Goal: Task Accomplishment & Management: Manage account settings

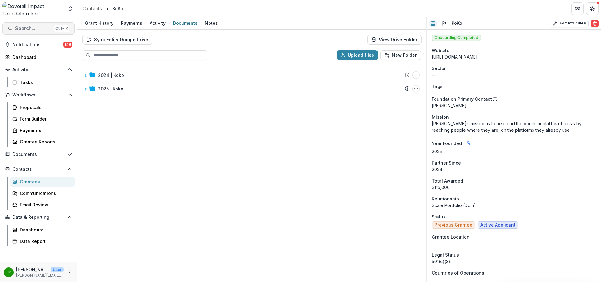
click at [31, 26] on span "Search..." at bounding box center [33, 28] width 37 height 6
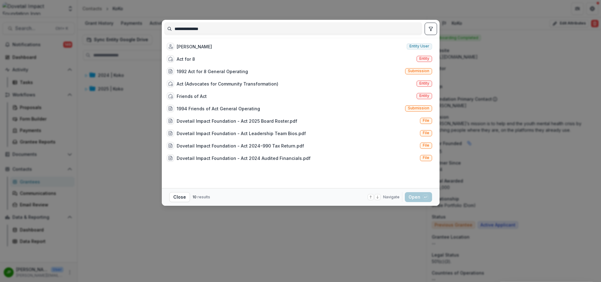
drag, startPoint x: 209, startPoint y: 29, endPoint x: 151, endPoint y: 28, distance: 58.0
click at [150, 28] on div "**********" at bounding box center [300, 141] width 601 height 282
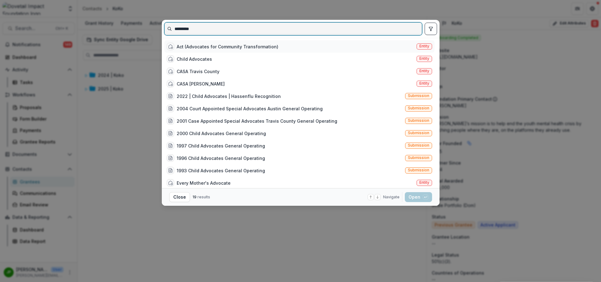
type input "*********"
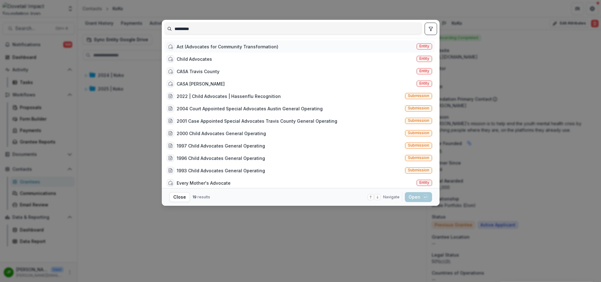
click at [208, 49] on div "Act (Advocates for Community Transformation)" at bounding box center [228, 46] width 102 height 7
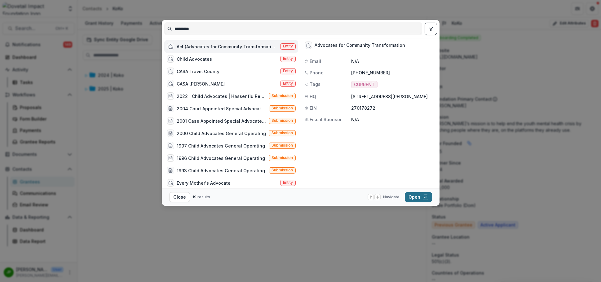
drag, startPoint x: 411, startPoint y: 191, endPoint x: 413, endPoint y: 195, distance: 5.0
click at [392, 195] on footer "Close 19 results Navigate up and down with arrow keys Open with enter key" at bounding box center [301, 197] width 278 height 18
click at [392, 198] on button "Open with enter key" at bounding box center [418, 197] width 27 height 10
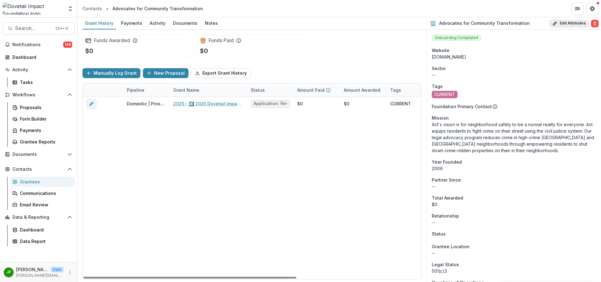
click at [392, 20] on button "Edit Attributes" at bounding box center [569, 23] width 39 height 7
select select "**"
select select
type input "**********"
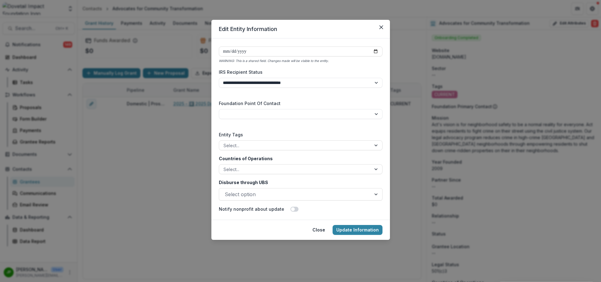
scroll to position [1024, 0]
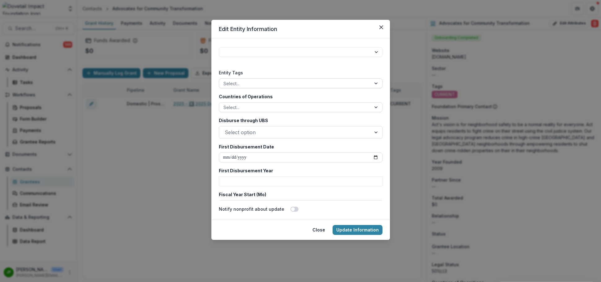
click at [297, 86] on div at bounding box center [295, 84] width 143 height 8
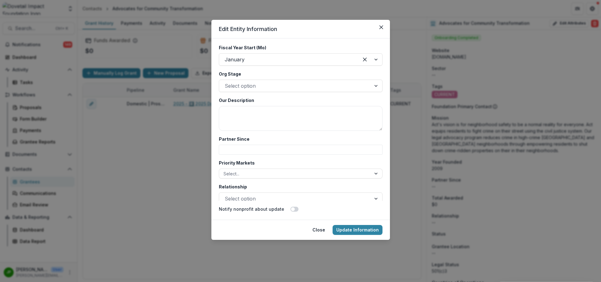
scroll to position [1179, 0]
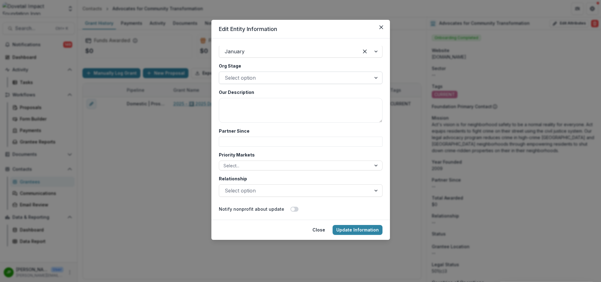
click at [289, 79] on div at bounding box center [295, 78] width 141 height 9
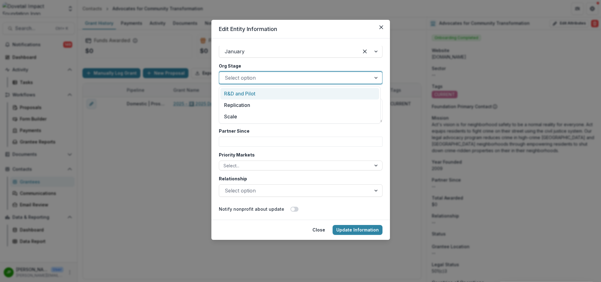
click at [280, 95] on div "R&D and Pilot" at bounding box center [300, 93] width 159 height 11
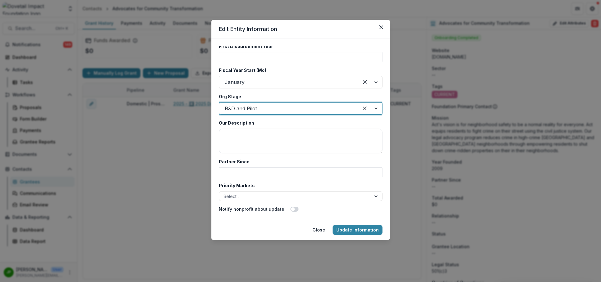
scroll to position [1148, 0]
click at [274, 109] on div at bounding box center [289, 109] width 128 height 9
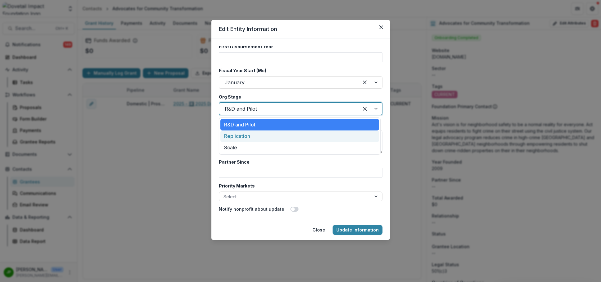
click at [264, 135] on div "Replication" at bounding box center [300, 136] width 159 height 11
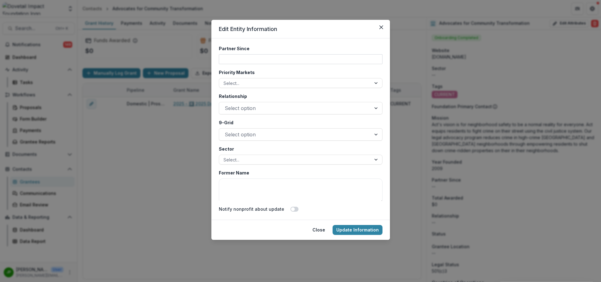
scroll to position [1272, 0]
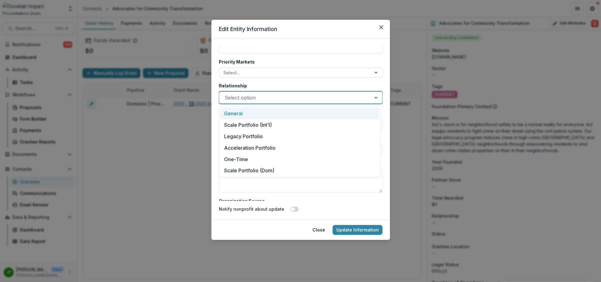
click at [289, 97] on div at bounding box center [295, 97] width 141 height 9
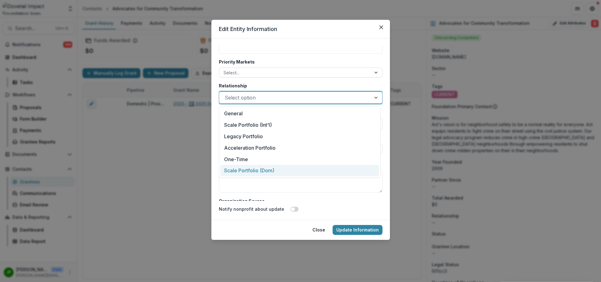
drag, startPoint x: 284, startPoint y: 125, endPoint x: 279, endPoint y: 171, distance: 46.4
click at [279, 171] on div "General Scale Portfolio (Int'l) Legacy Portfolio Acceleration Portfolio One-Tim…" at bounding box center [300, 142] width 162 height 72
click at [279, 171] on div "Scale Portfolio (Dom)" at bounding box center [300, 170] width 159 height 11
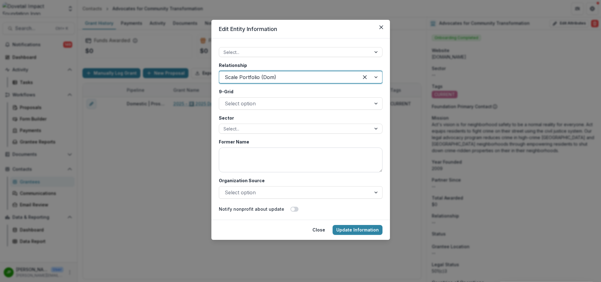
scroll to position [1303, 0]
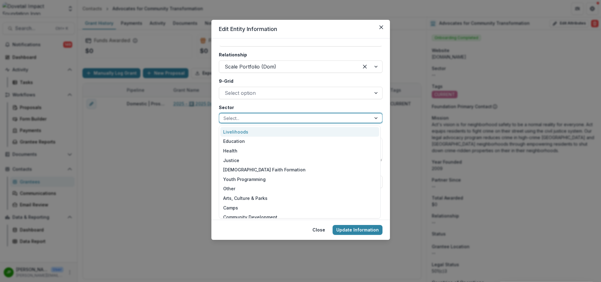
click at [271, 114] on div at bounding box center [295, 118] width 143 height 8
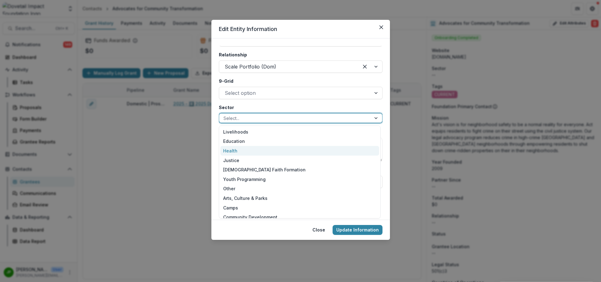
click at [261, 152] on div "Health" at bounding box center [300, 151] width 159 height 10
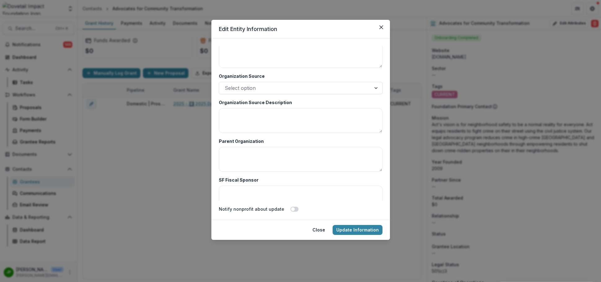
scroll to position [1427, 0]
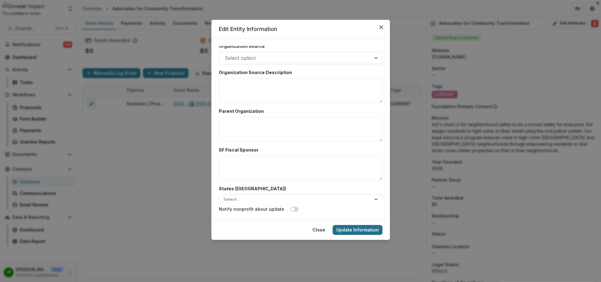
click at [359, 230] on button "Update Information" at bounding box center [358, 230] width 50 height 10
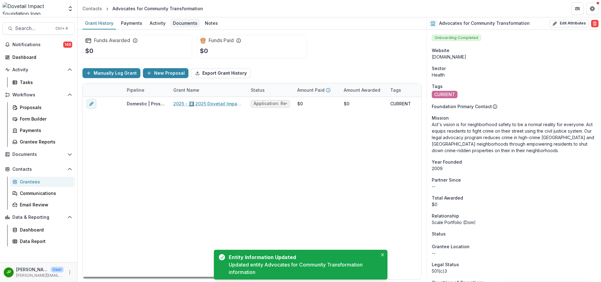
click at [176, 20] on div "Documents" at bounding box center [185, 23] width 29 height 9
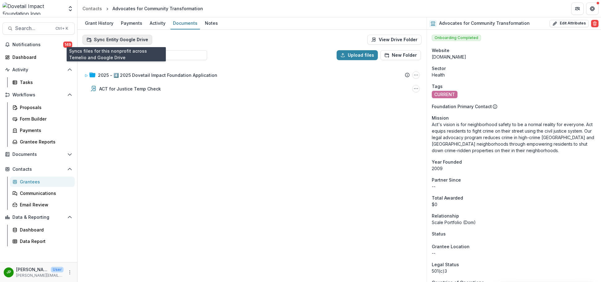
click at [136, 41] on button "Sync Entity Google Drive" at bounding box center [118, 40] width 70 height 10
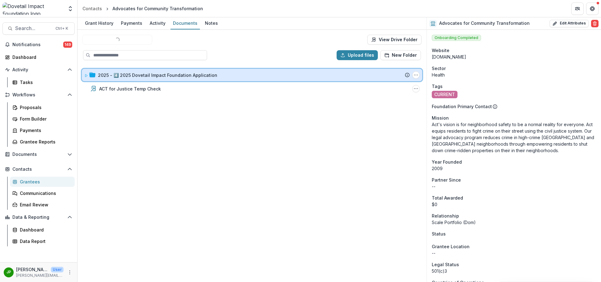
click at [85, 76] on icon at bounding box center [86, 75] width 2 height 2
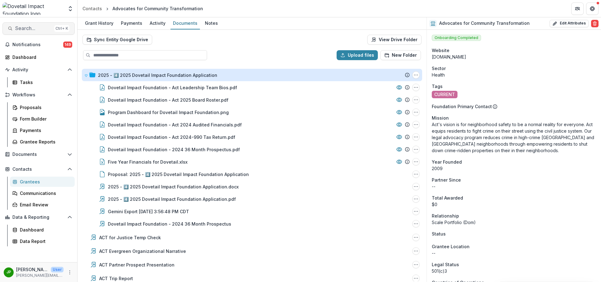
click at [30, 25] on span "Search..." at bounding box center [33, 28] width 37 height 6
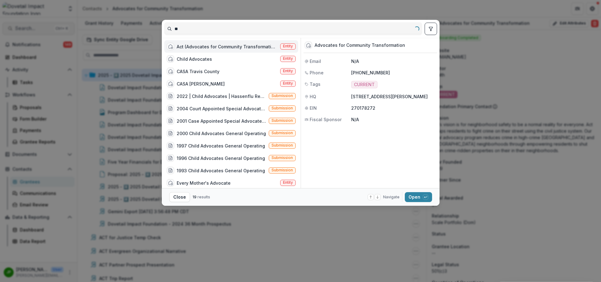
type input "*"
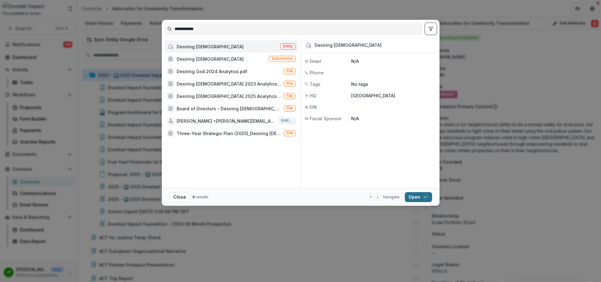
type input "**********"
click at [392, 196] on button "Open with enter key" at bounding box center [418, 197] width 27 height 10
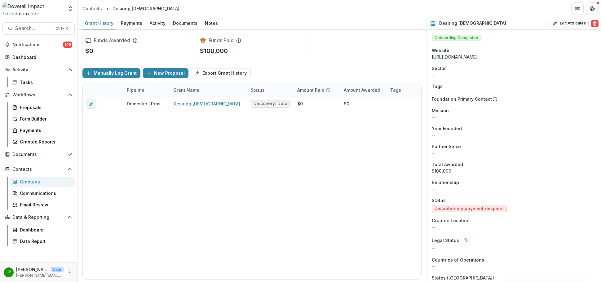
click at [392, 28] on div "Desiring [DEMOGRAPHIC_DATA] Edit Attributes Are you sure? This action will perm…" at bounding box center [514, 23] width 174 height 12
click at [392, 24] on button "Edit Attributes" at bounding box center [569, 23] width 39 height 7
select select
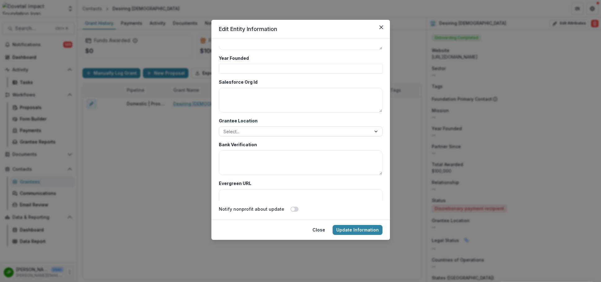
scroll to position [1657, 0]
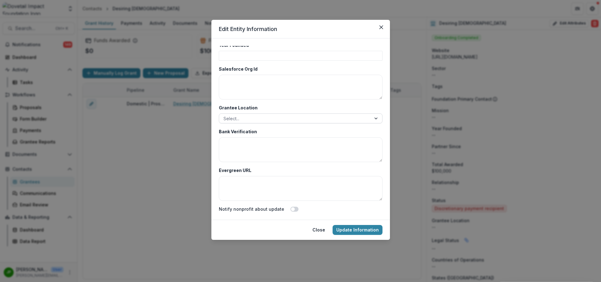
click at [294, 117] on div at bounding box center [295, 119] width 143 height 8
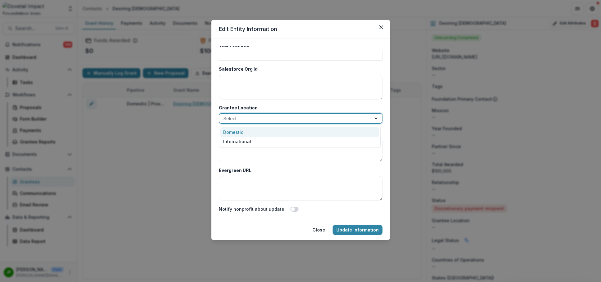
click at [280, 135] on div "Domestic" at bounding box center [300, 132] width 159 height 10
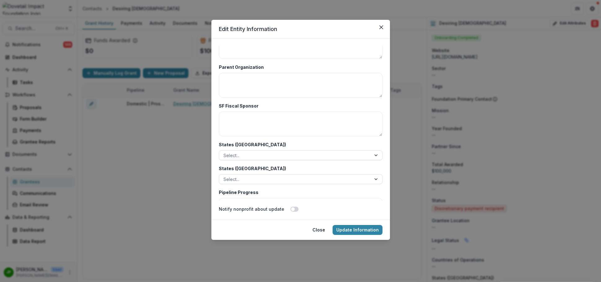
scroll to position [1502, 0]
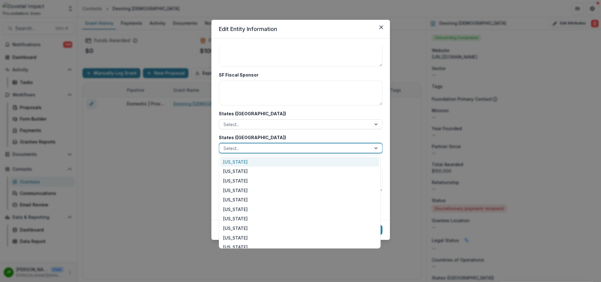
click at [291, 149] on div at bounding box center [295, 149] width 143 height 8
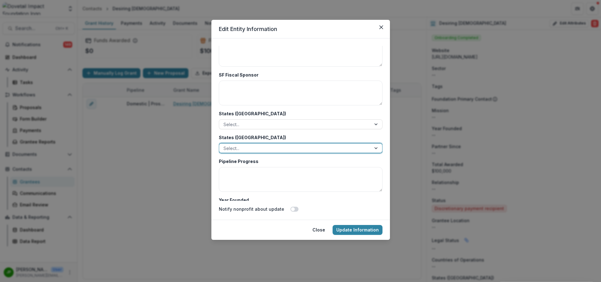
click at [291, 149] on div at bounding box center [295, 149] width 143 height 8
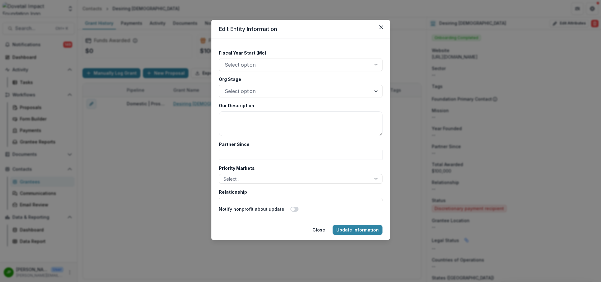
scroll to position [1161, 0]
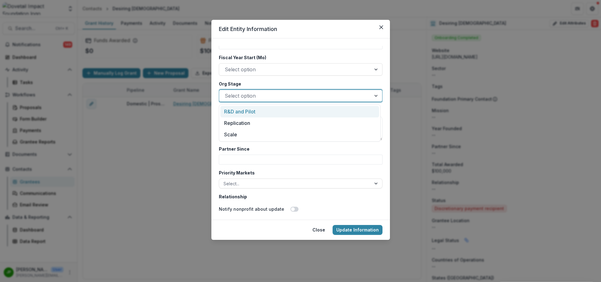
click at [281, 98] on div at bounding box center [295, 95] width 141 height 9
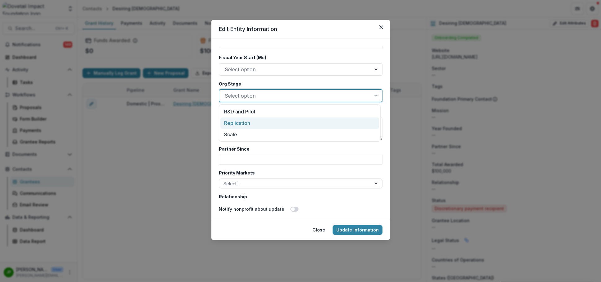
drag, startPoint x: 269, startPoint y: 116, endPoint x: 269, endPoint y: 122, distance: 5.9
click at [269, 122] on div "R&D and Pilot Replication Scale" at bounding box center [300, 123] width 162 height 37
click at [269, 122] on div "Replication" at bounding box center [300, 123] width 159 height 11
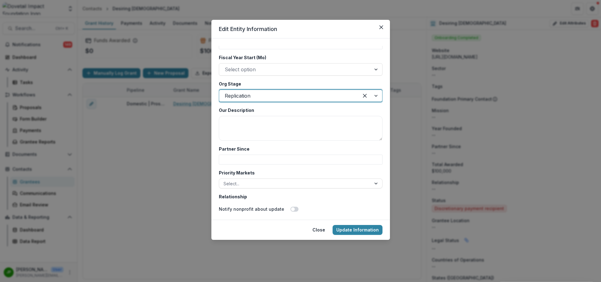
click at [272, 100] on div "Replication" at bounding box center [301, 96] width 164 height 12
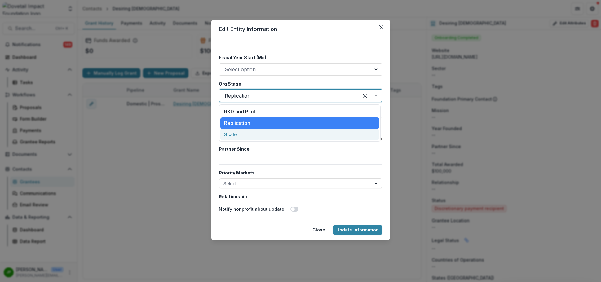
click at [261, 138] on div "Scale" at bounding box center [300, 134] width 159 height 11
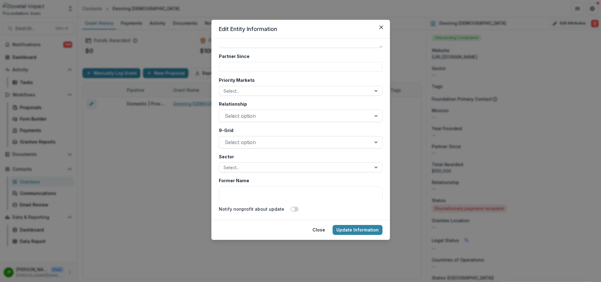
scroll to position [1254, 0]
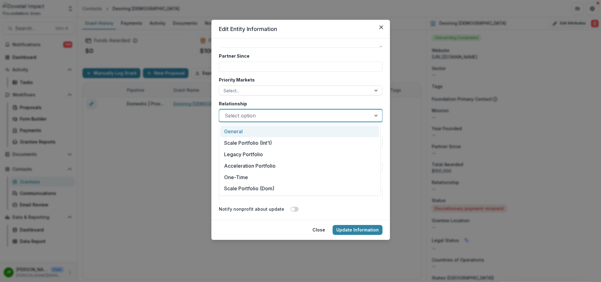
click at [271, 115] on div at bounding box center [295, 115] width 141 height 9
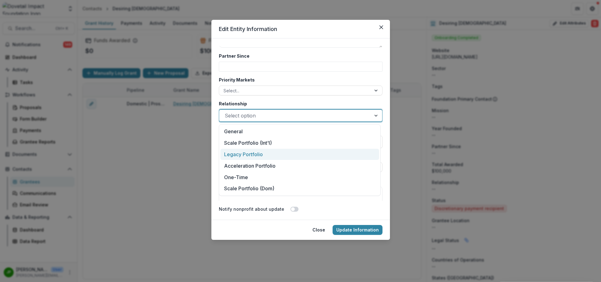
click at [276, 155] on div "Legacy Portfolio" at bounding box center [300, 154] width 159 height 11
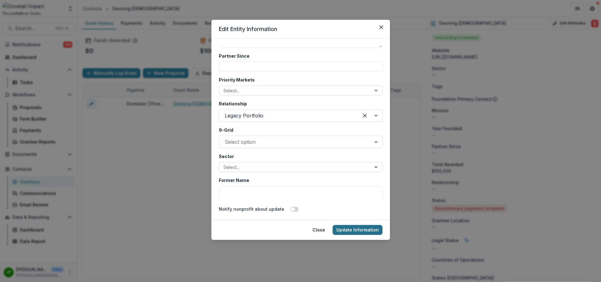
click at [348, 229] on button "Update Information" at bounding box center [358, 230] width 50 height 10
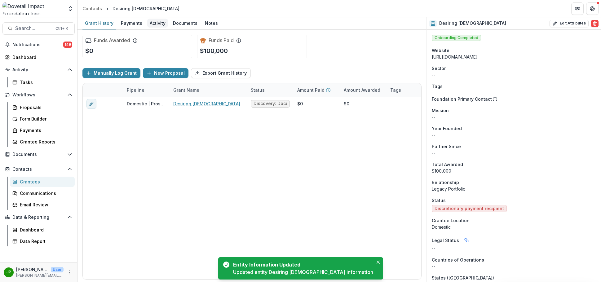
click at [160, 26] on div "Activity" at bounding box center [157, 23] width 21 height 9
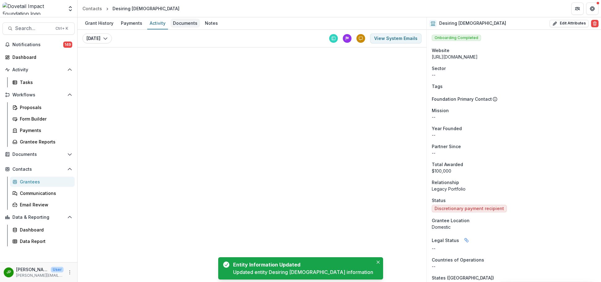
click at [174, 25] on div "Documents" at bounding box center [185, 23] width 29 height 9
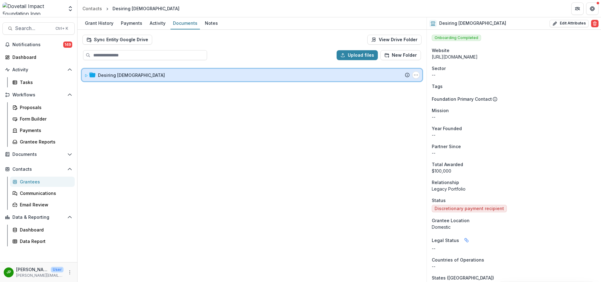
click at [83, 74] on div "Desiring [DEMOGRAPHIC_DATA] Submission Temelio Proposal Attached proposal docum…" at bounding box center [252, 75] width 341 height 12
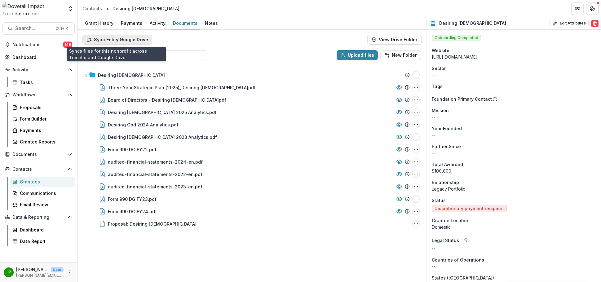
click at [114, 41] on button "Sync Entity Google Drive" at bounding box center [118, 40] width 70 height 10
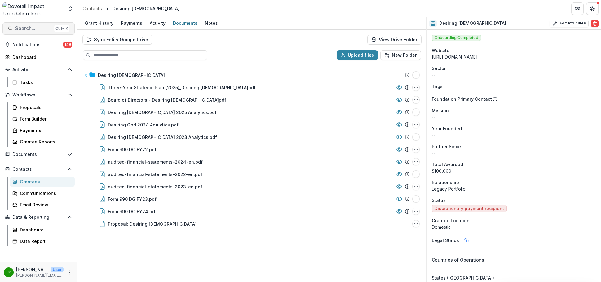
click at [34, 27] on span "Search..." at bounding box center [33, 28] width 37 height 6
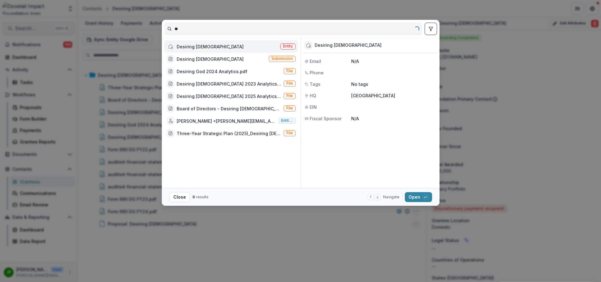
type input "*"
type input "*****"
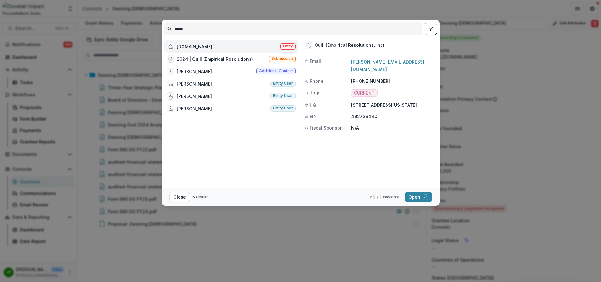
click at [196, 44] on div "[DOMAIN_NAME] Entity" at bounding box center [231, 46] width 134 height 12
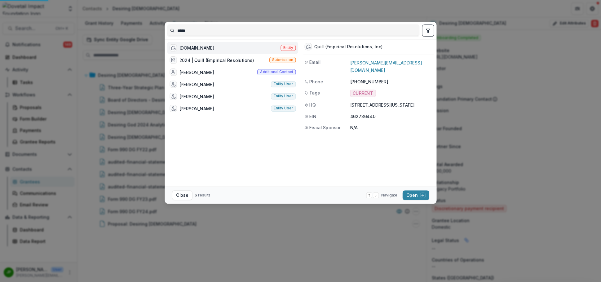
click at [196, 44] on div "Sync Entity Google Drive View Drive Folder" at bounding box center [252, 40] width 339 height 10
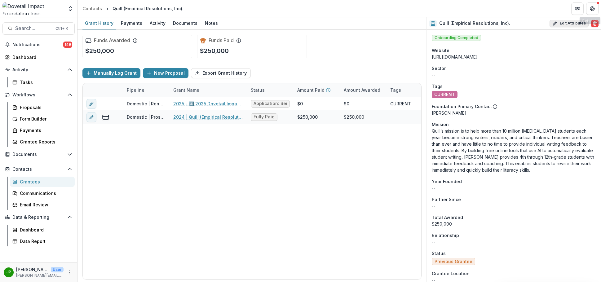
click at [392, 20] on button "Edit Attributes" at bounding box center [569, 23] width 39 height 7
select select
select select "**********"
type input "**********"
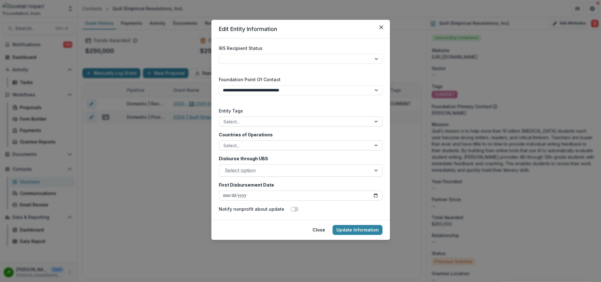
scroll to position [993, 0]
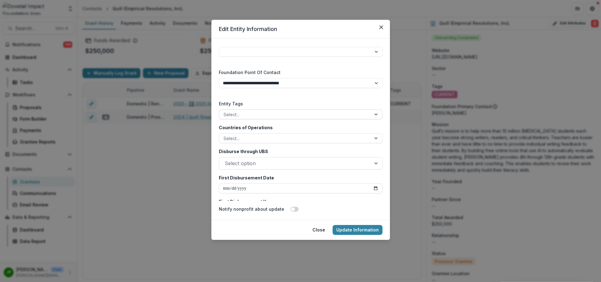
click at [321, 117] on div at bounding box center [295, 115] width 143 height 8
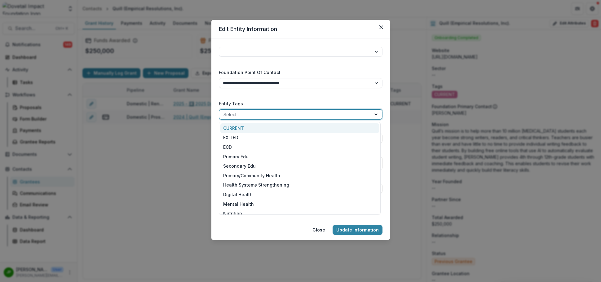
click at [312, 129] on div "CURRENT" at bounding box center [300, 128] width 159 height 10
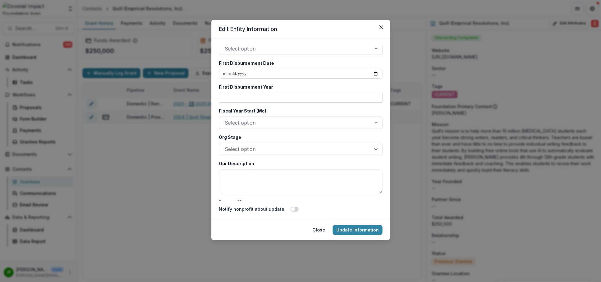
scroll to position [1117, 0]
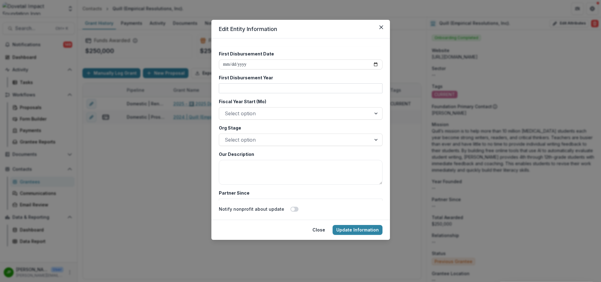
click at [323, 93] on input "First Disbursement Year" at bounding box center [301, 88] width 164 height 10
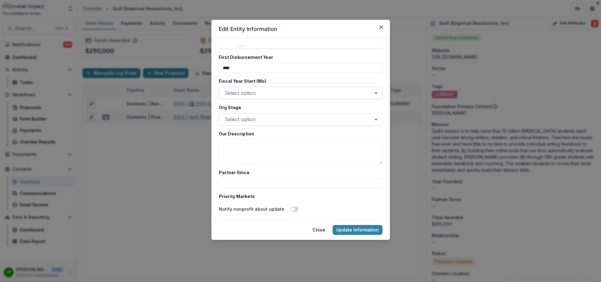
scroll to position [1148, 0]
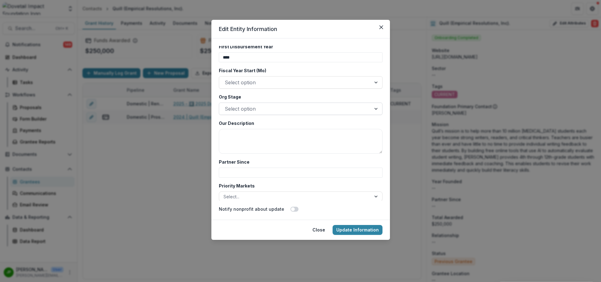
type input "****"
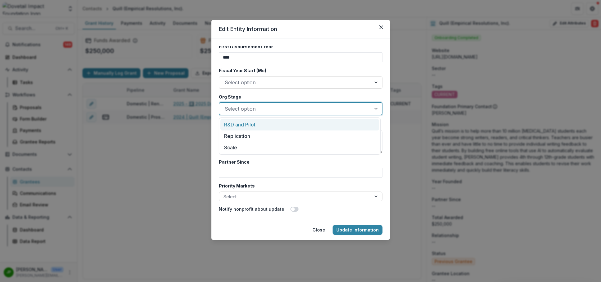
click at [313, 110] on div at bounding box center [295, 109] width 141 height 9
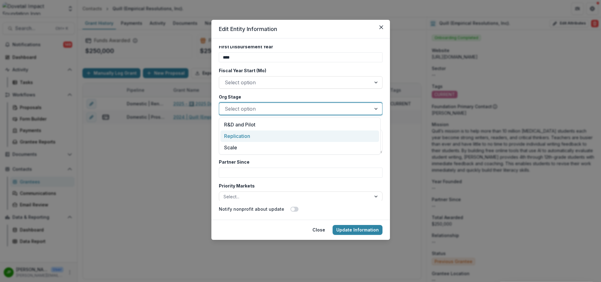
click at [287, 135] on div "Replication" at bounding box center [300, 136] width 159 height 11
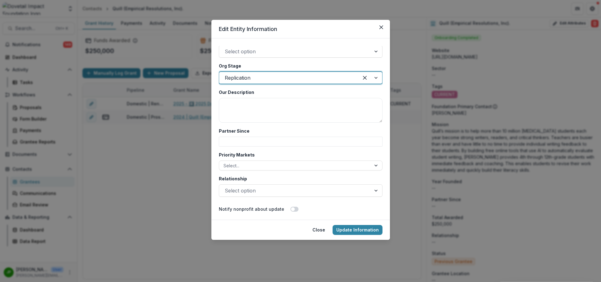
scroll to position [1210, 0]
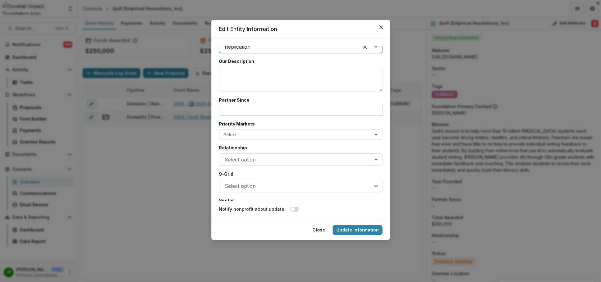
click at [290, 114] on input "Partner Since" at bounding box center [301, 111] width 164 height 10
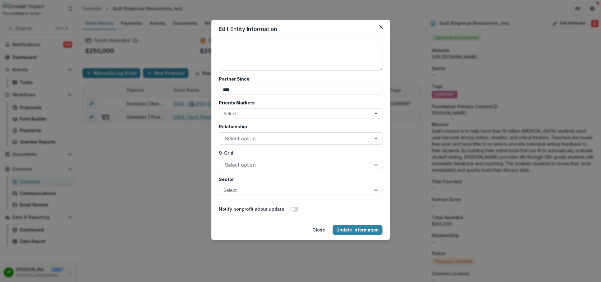
scroll to position [1241, 0]
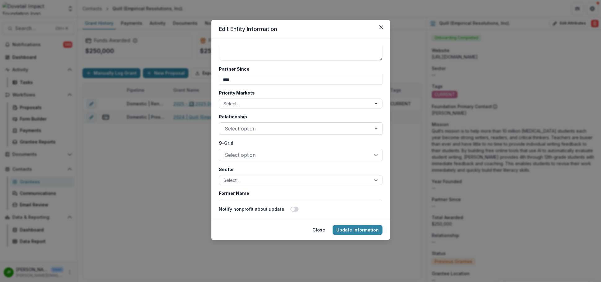
type input "****"
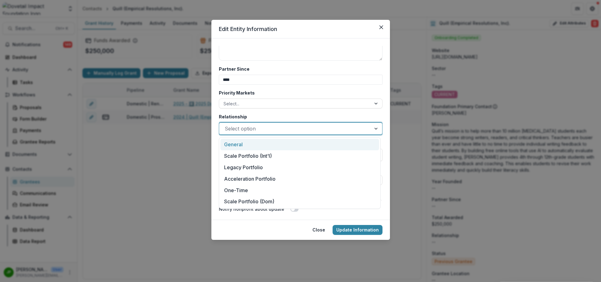
click at [274, 131] on div at bounding box center [295, 128] width 141 height 9
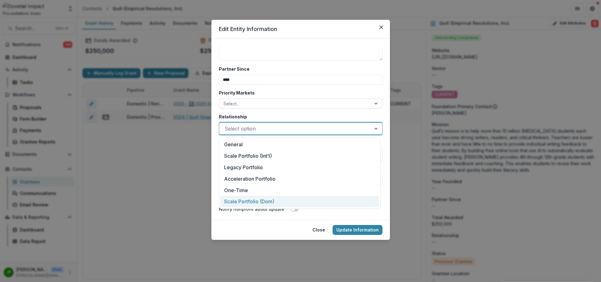
click at [260, 201] on div "Scale Portfolio (Dom)" at bounding box center [300, 201] width 159 height 11
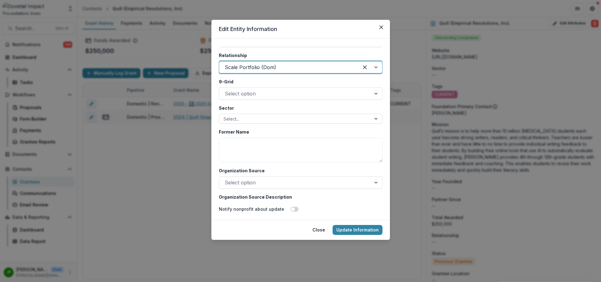
scroll to position [1303, 0]
click at [268, 121] on div at bounding box center [295, 118] width 143 height 8
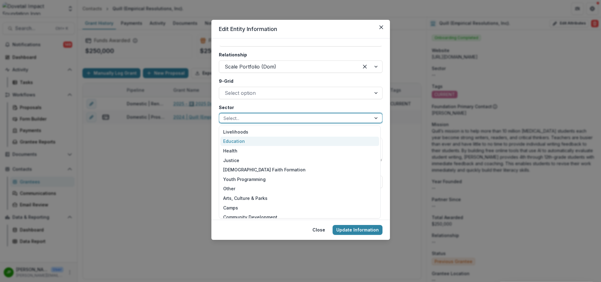
click at [260, 139] on div "Education" at bounding box center [300, 142] width 159 height 10
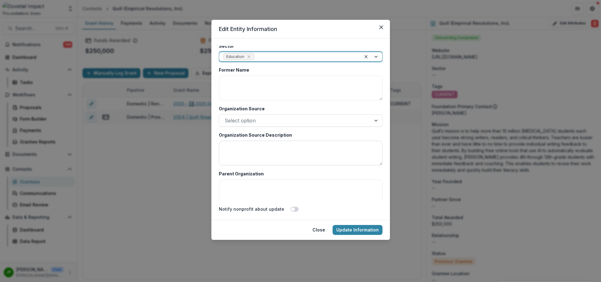
scroll to position [1365, 0]
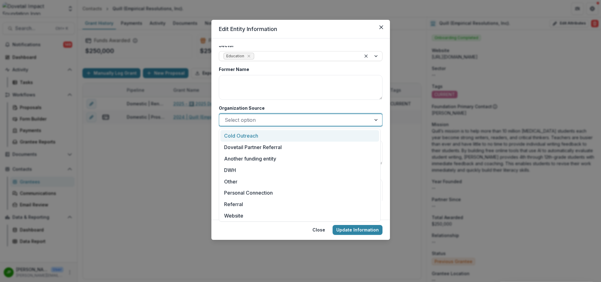
click at [292, 118] on div at bounding box center [295, 120] width 141 height 9
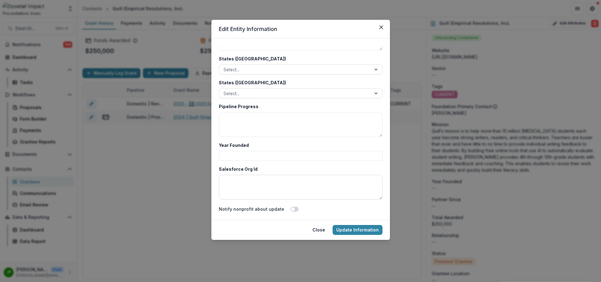
scroll to position [1551, 0]
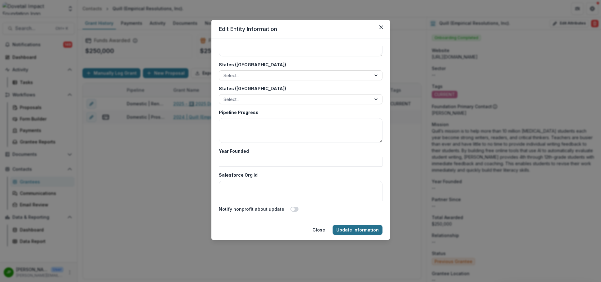
click at [353, 231] on button "Update Information" at bounding box center [358, 230] width 50 height 10
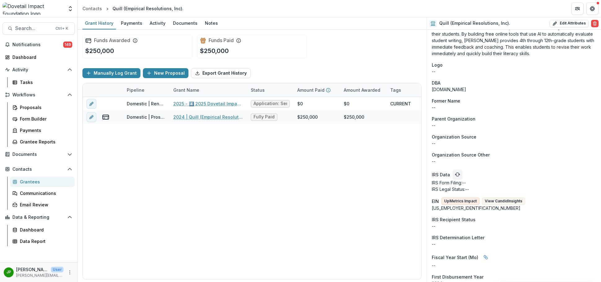
scroll to position [465, 0]
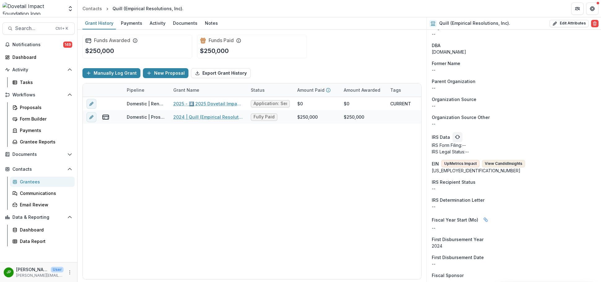
drag, startPoint x: 466, startPoint y: 163, endPoint x: 497, endPoint y: 160, distance: 31.5
click at [392, 161] on div "EIN UpMetrics Impact View Candid Insights" at bounding box center [478, 163] width 93 height 7
click at [392, 160] on button "View Candid Insights" at bounding box center [503, 163] width 43 height 7
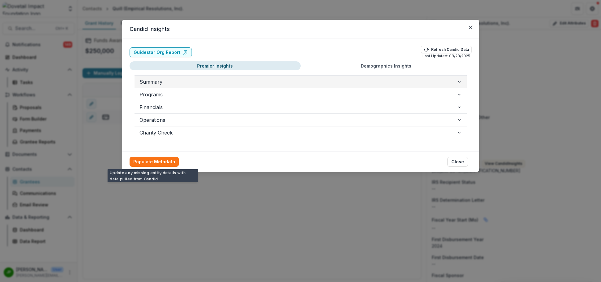
drag, startPoint x: 165, startPoint y: 160, endPoint x: 375, endPoint y: 79, distance: 225.9
click at [375, 80] on section "Candid Insights Guidestar Org Report Refresh Candid Data Last Updated: [DATE] P…" at bounding box center [300, 96] width 357 height 152
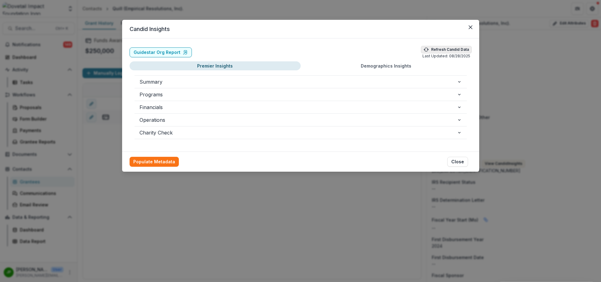
click at [392, 48] on icon "button" at bounding box center [426, 49] width 5 height 5
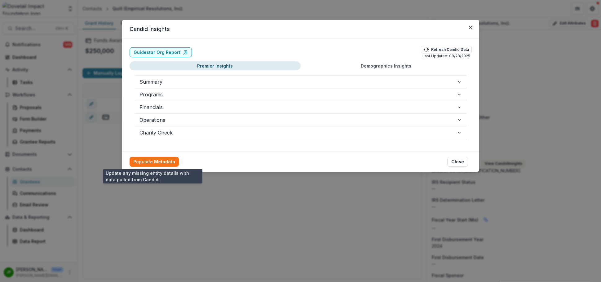
drag, startPoint x: 166, startPoint y: 163, endPoint x: 188, endPoint y: 158, distance: 22.3
click at [166, 163] on button "Populate Metadata" at bounding box center [154, 162] width 49 height 10
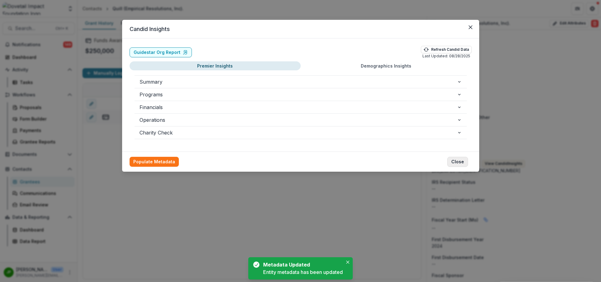
click at [392, 159] on button "Close" at bounding box center [458, 162] width 21 height 10
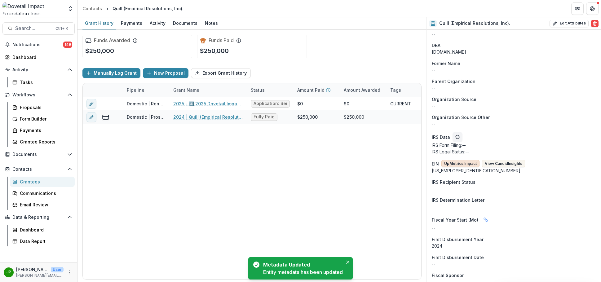
click at [392, 162] on button "UpMetrics Impact" at bounding box center [461, 163] width 38 height 7
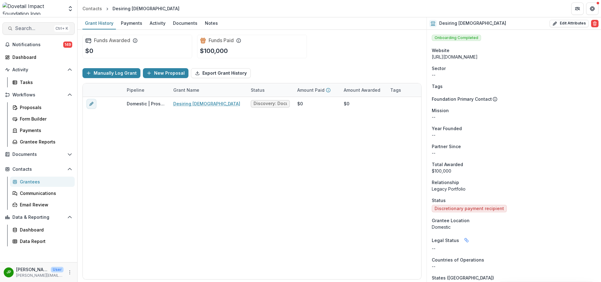
click at [19, 28] on span "Search..." at bounding box center [33, 28] width 37 height 6
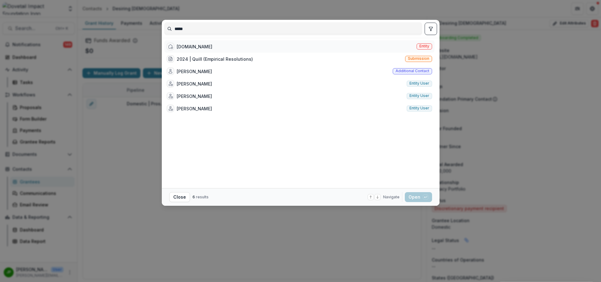
type input "*****"
click at [179, 42] on div "[DOMAIN_NAME] Entity" at bounding box center [299, 46] width 270 height 12
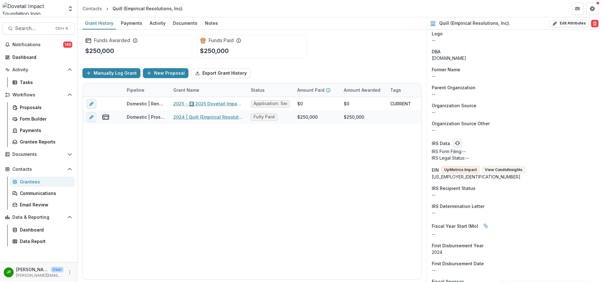
scroll to position [558, 0]
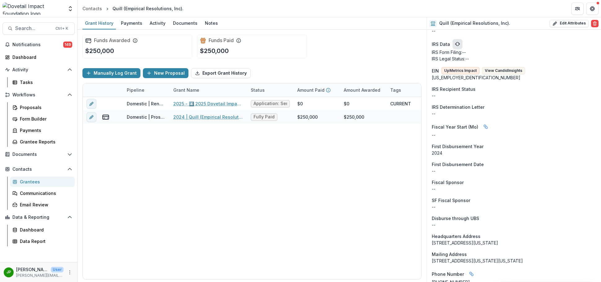
click at [457, 45] on icon "refresh" at bounding box center [457, 44] width 5 height 5
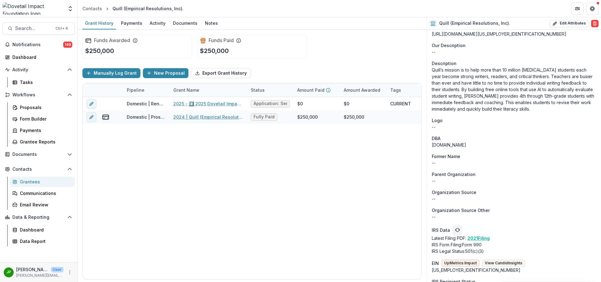
scroll to position [496, 0]
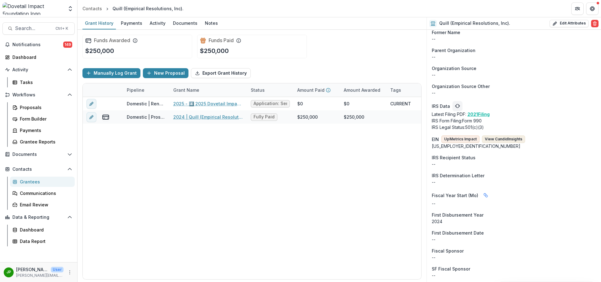
click at [507, 137] on button "View Candid Insights" at bounding box center [503, 139] width 43 height 7
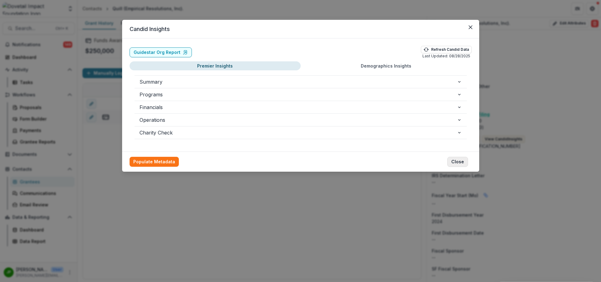
click at [456, 162] on button "Close" at bounding box center [458, 162] width 21 height 10
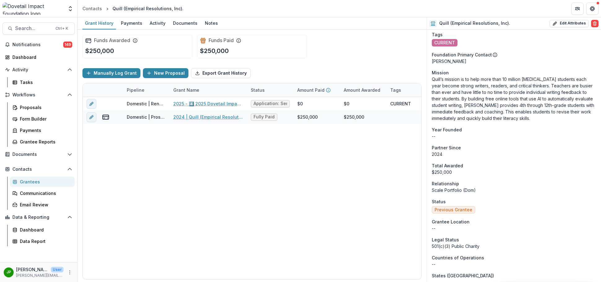
scroll to position [0, 0]
